Goal: Check status: Check status

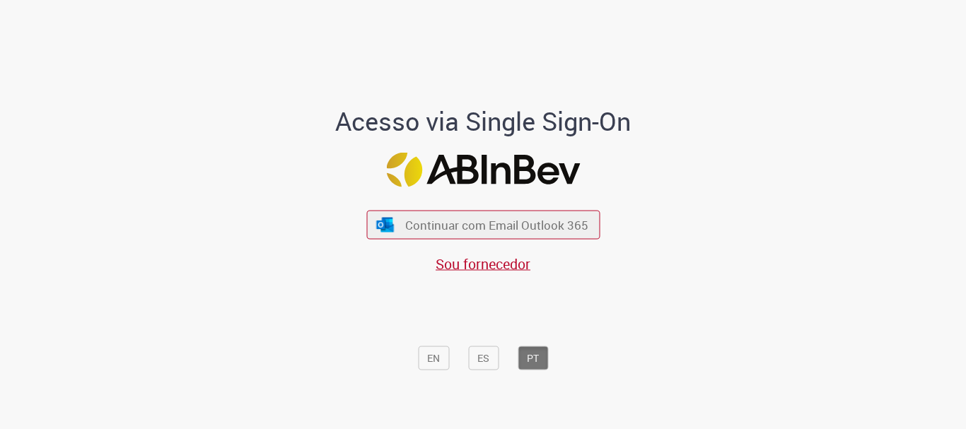
click at [518, 226] on span "Continuar com Email Outlook 365" at bounding box center [496, 225] width 183 height 16
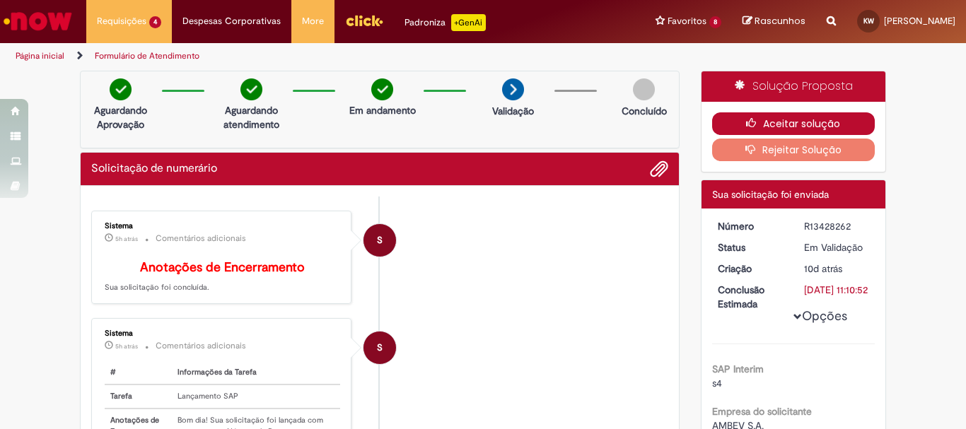
click at [791, 124] on button "Aceitar solução" at bounding box center [793, 123] width 163 height 23
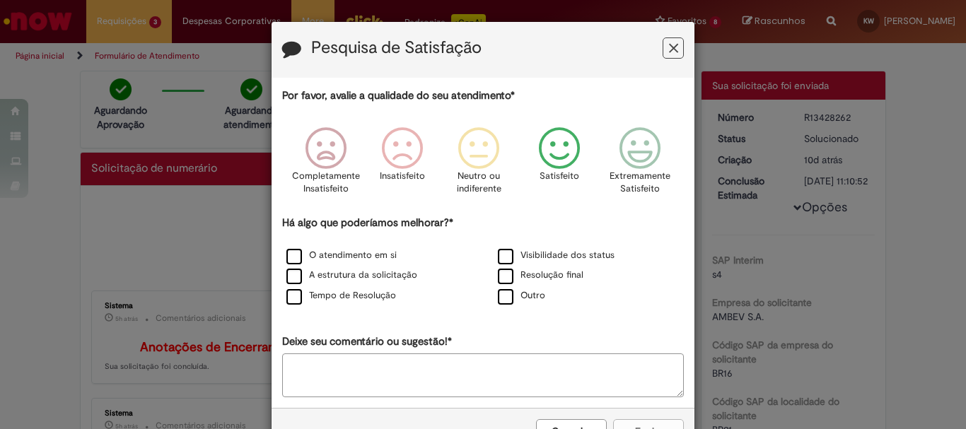
click at [552, 149] on icon "Feedback" at bounding box center [559, 148] width 53 height 42
click at [535, 282] on div "Resolução final" at bounding box center [588, 276] width 209 height 18
click at [535, 280] on label "Resolução final" at bounding box center [541, 275] width 86 height 13
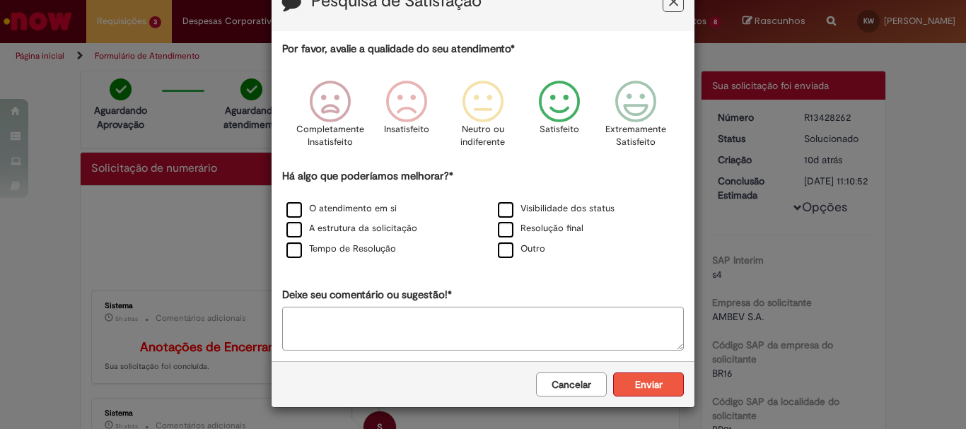
click at [640, 387] on button "Enviar" at bounding box center [648, 384] width 71 height 24
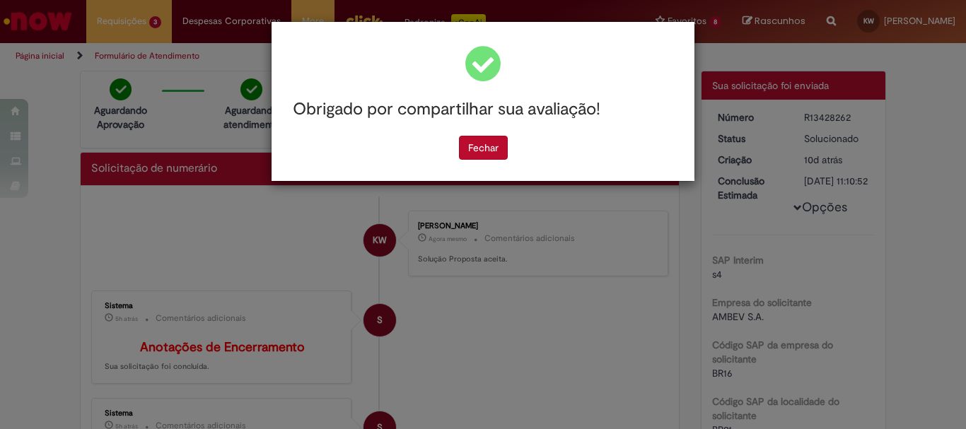
scroll to position [0, 0]
click at [488, 152] on button "Fechar" at bounding box center [483, 148] width 49 height 24
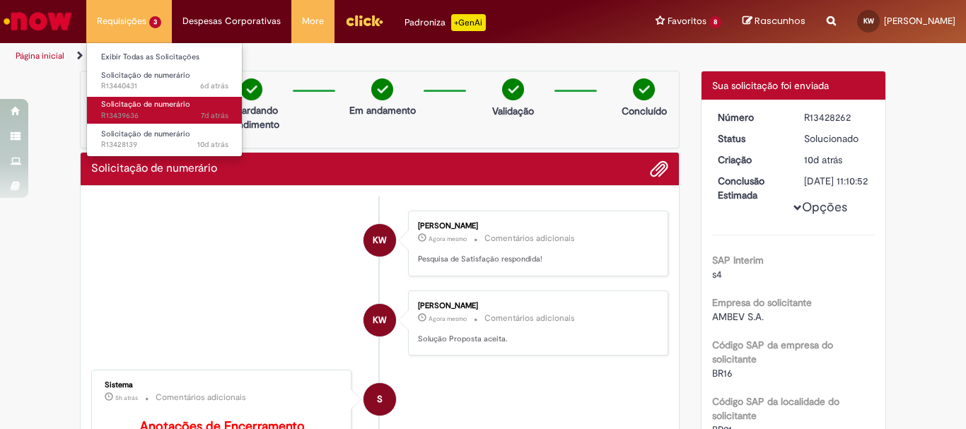
click at [144, 115] on span "7d atrás 7 dias atrás R13439636" at bounding box center [164, 115] width 127 height 11
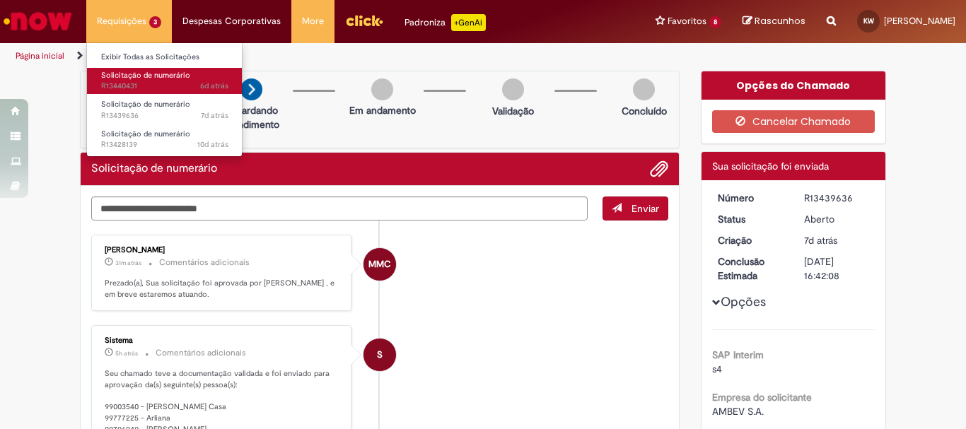
click at [143, 79] on span "Solicitação de numerário" at bounding box center [145, 75] width 89 height 11
